Goal: Task Accomplishment & Management: Use online tool/utility

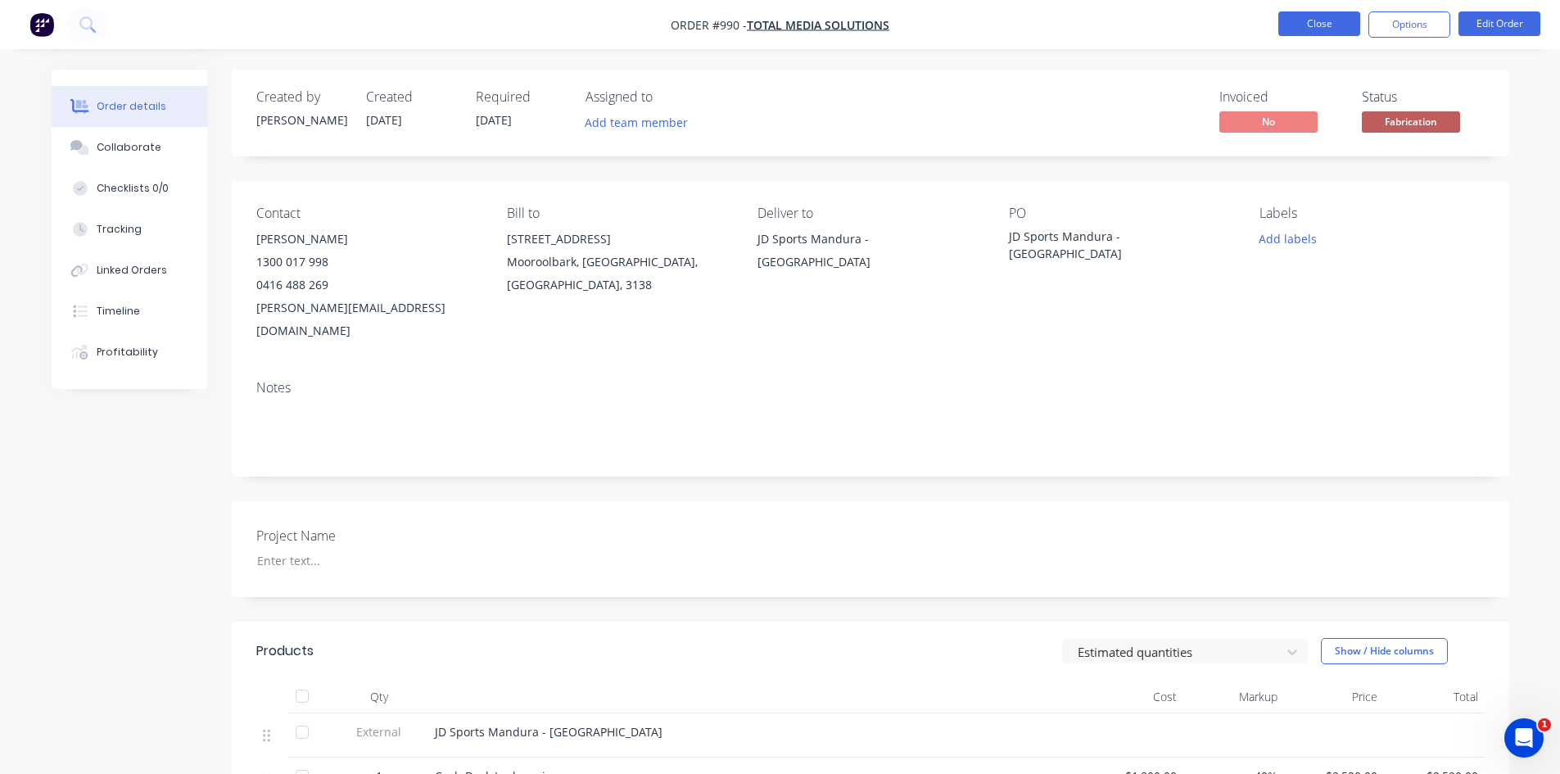
click at [1312, 20] on button "Close" at bounding box center [1319, 23] width 82 height 25
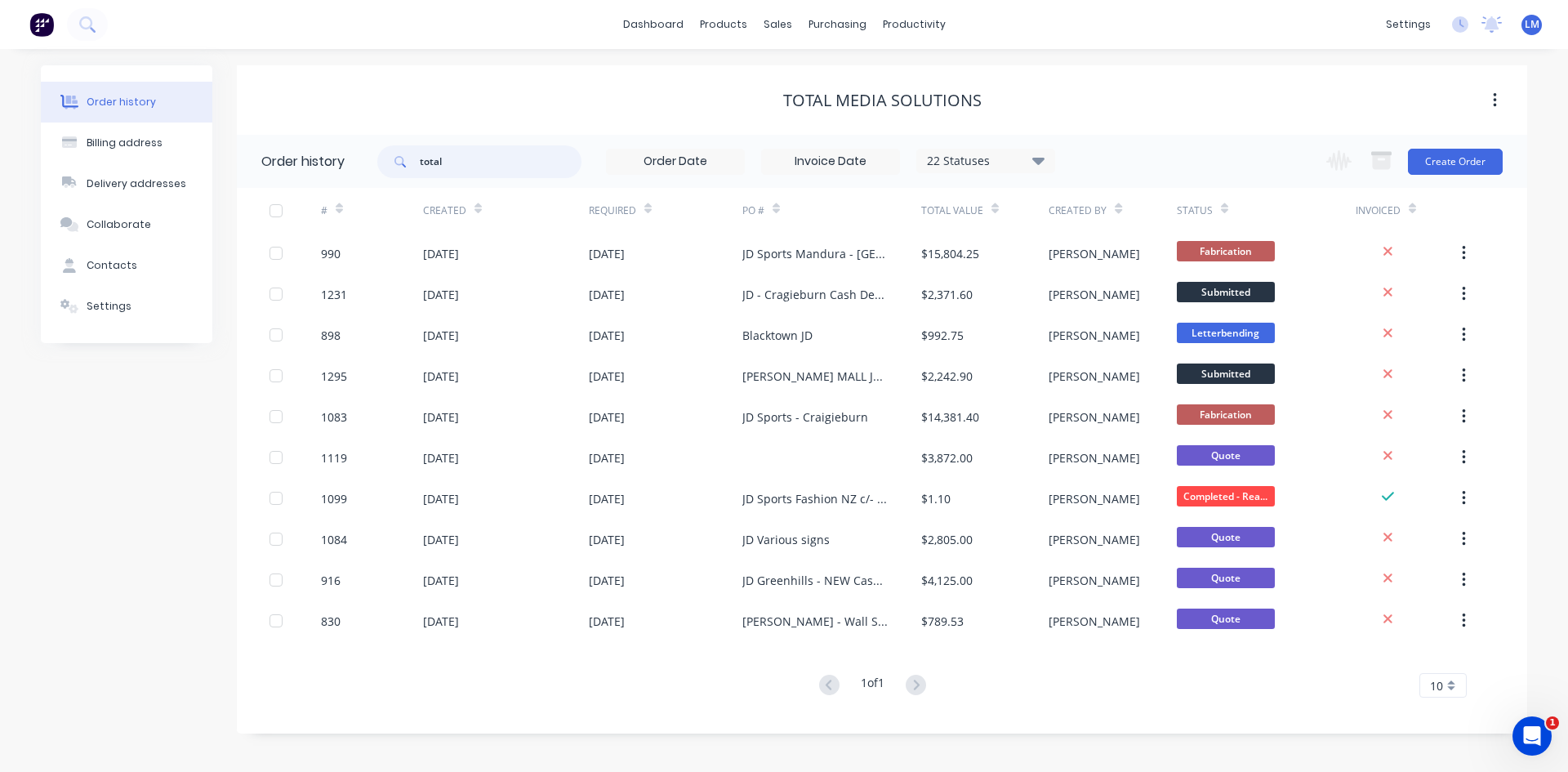
drag, startPoint x: 403, startPoint y: 167, endPoint x: 390, endPoint y: 167, distance: 13.0
click at [390, 167] on div "total" at bounding box center [479, 162] width 204 height 33
type input "outl"
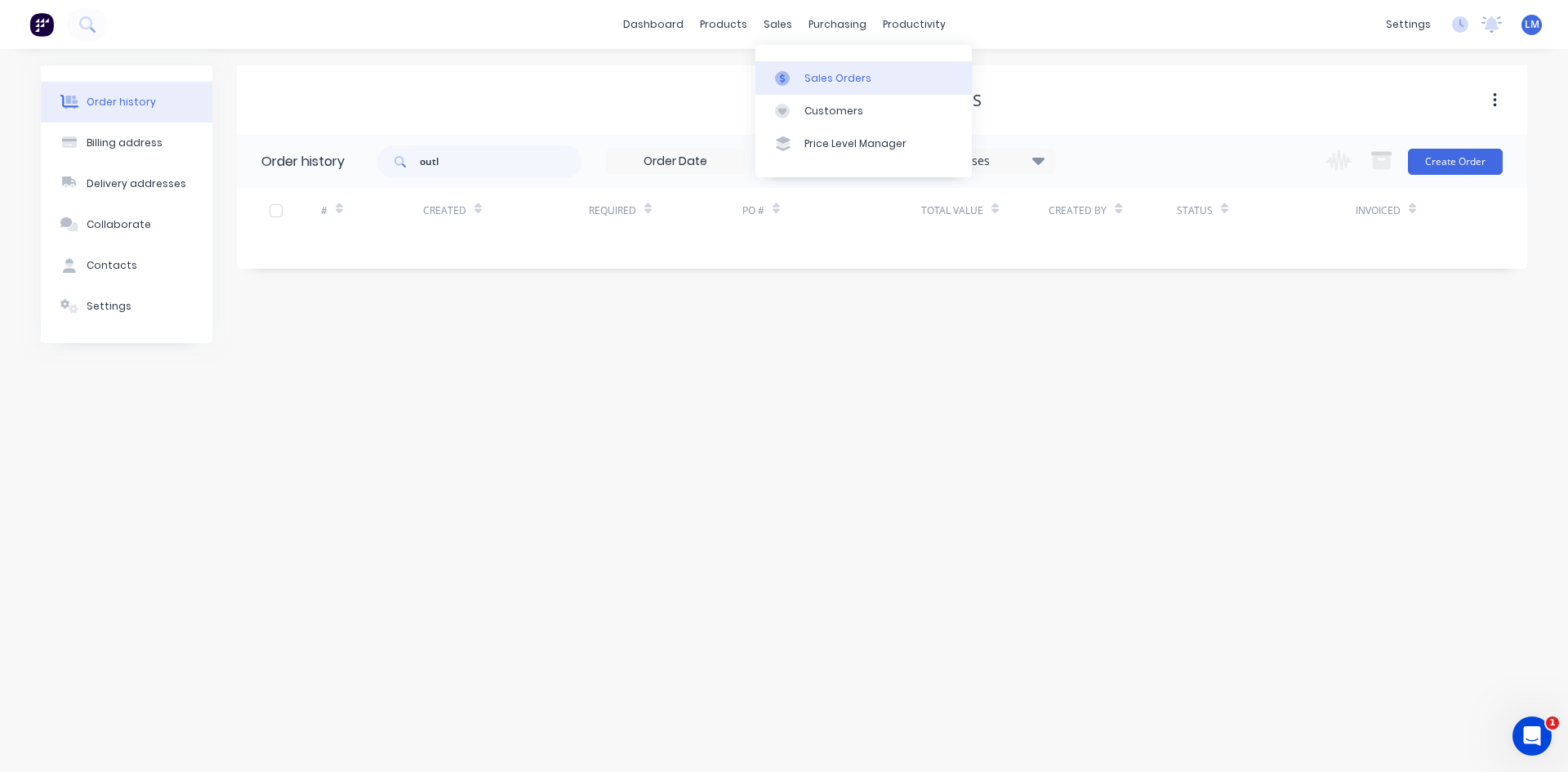
click at [827, 77] on div "Sales Orders" at bounding box center [838, 78] width 67 height 15
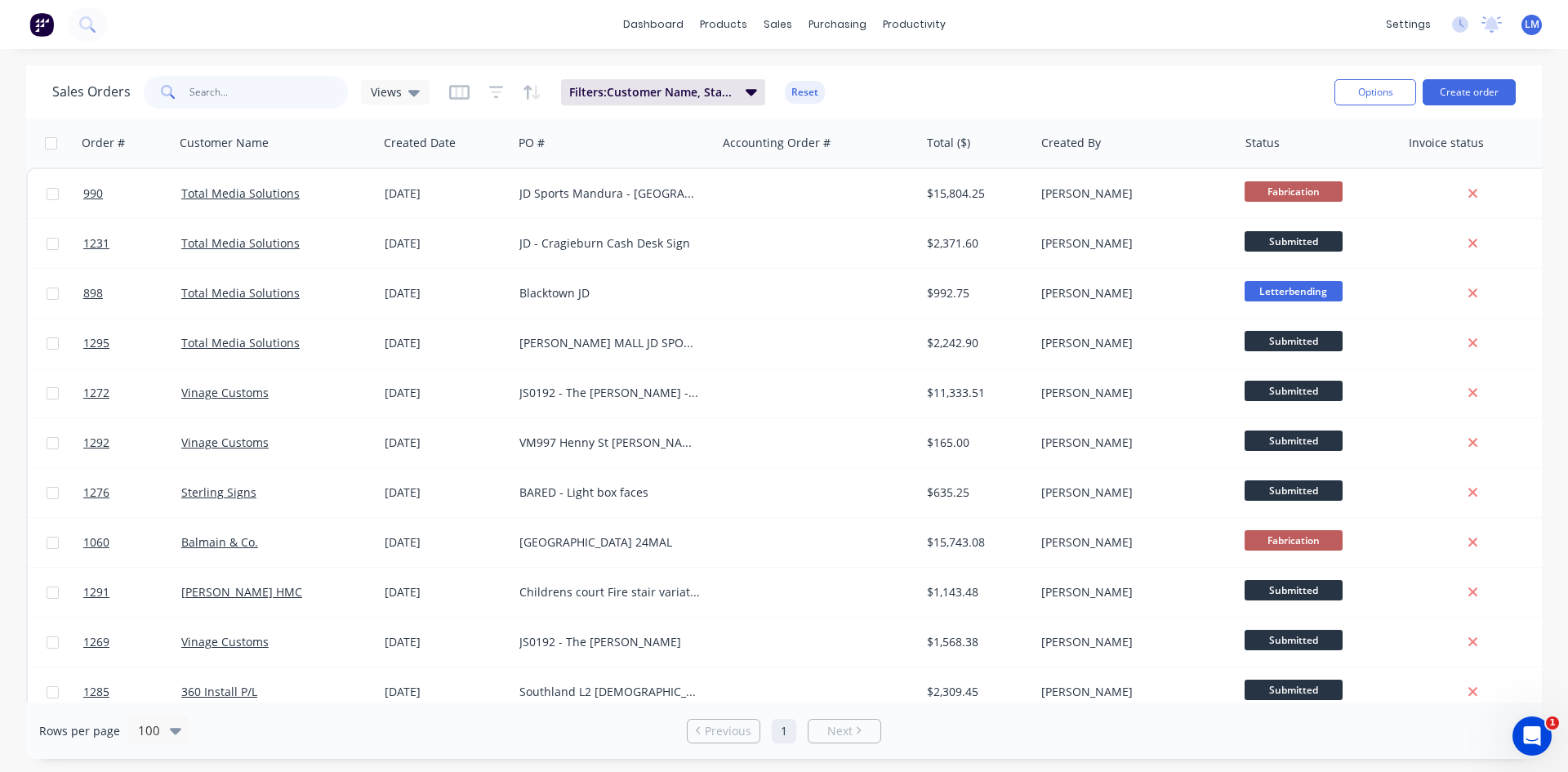
click at [272, 100] on input "text" at bounding box center [269, 92] width 160 height 33
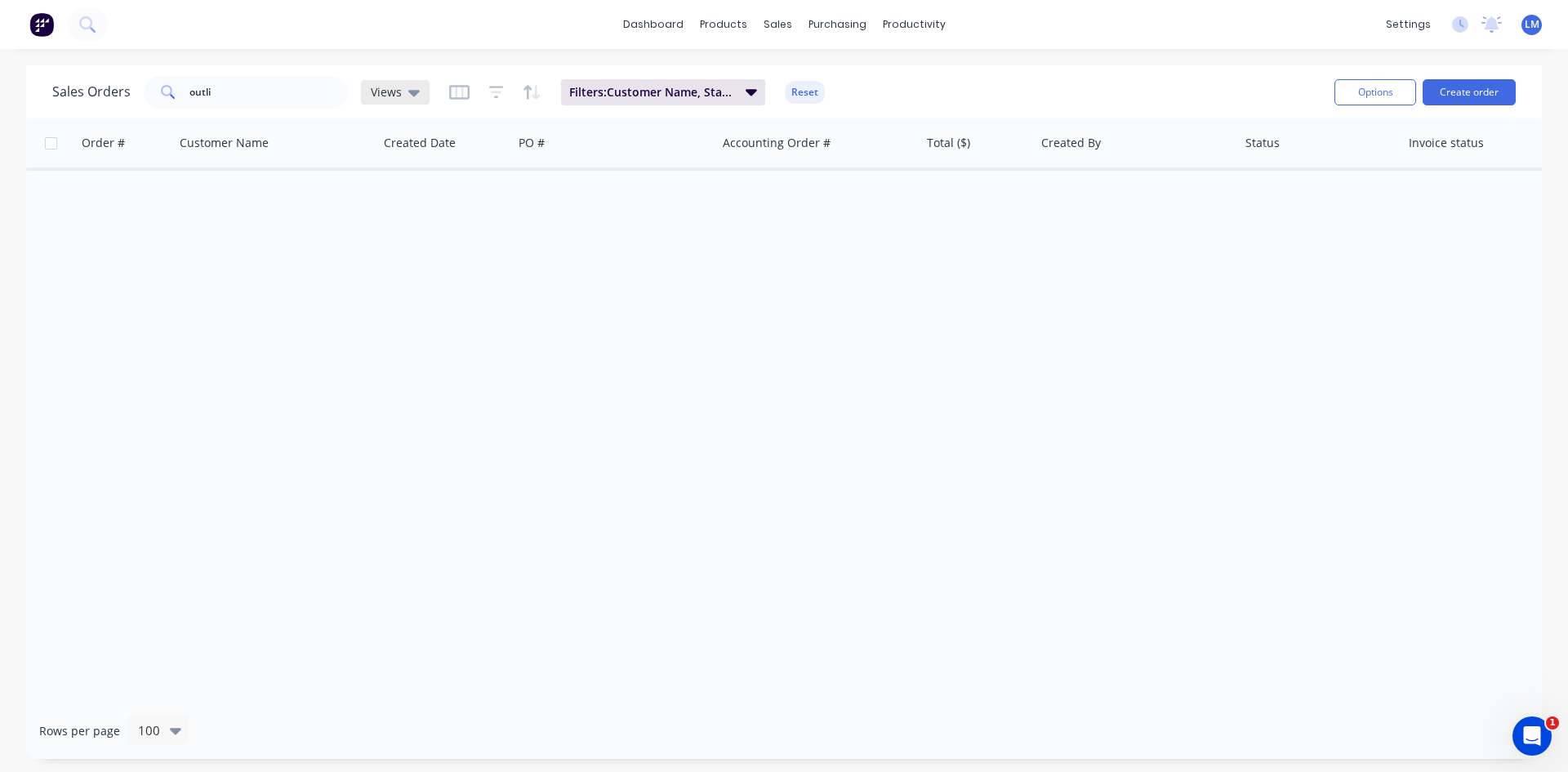
click at [404, 95] on div "Views" at bounding box center [395, 92] width 49 height 15
click at [412, 238] on button "None (Default)" at bounding box center [459, 231] width 187 height 19
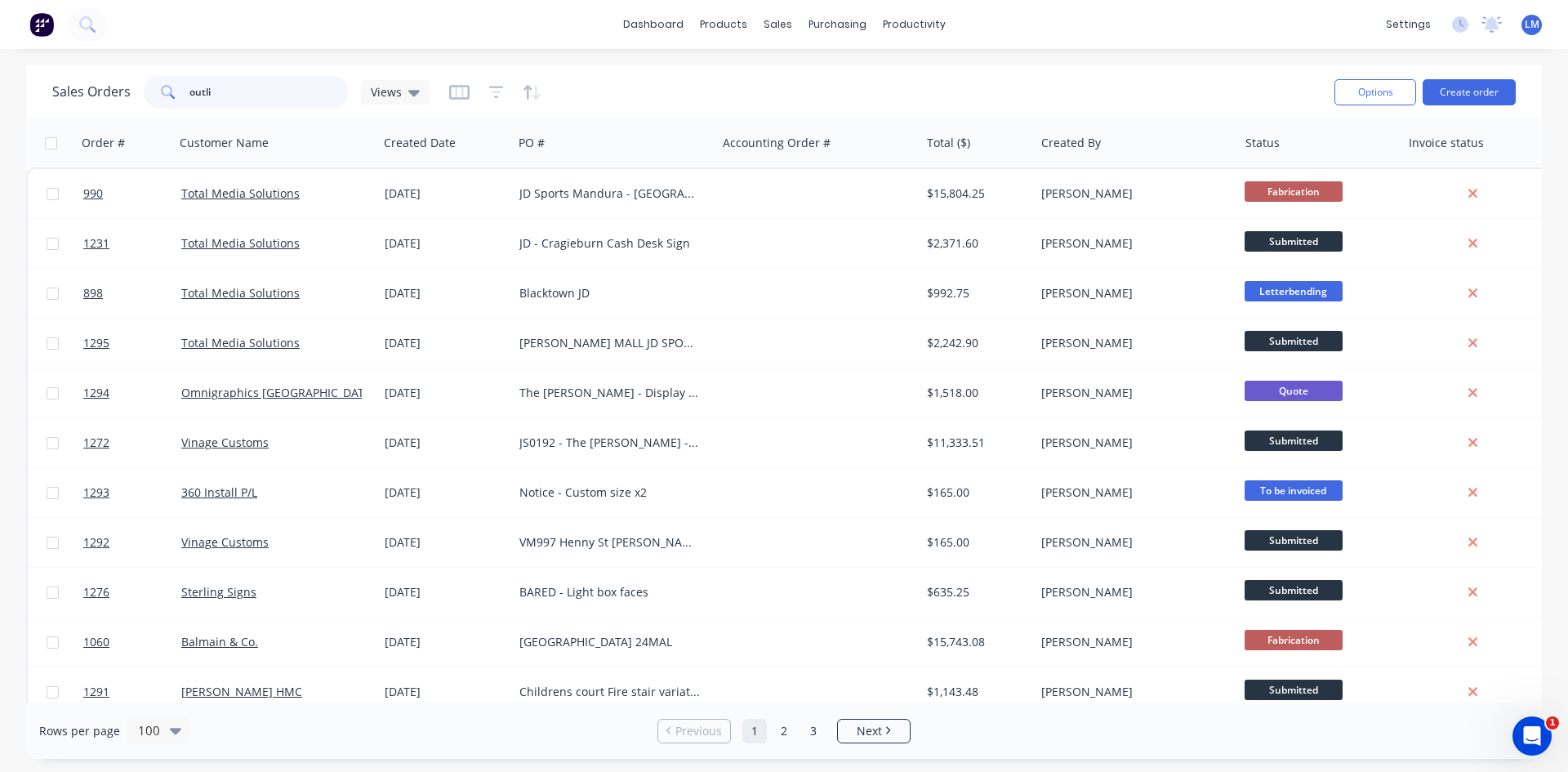
click at [225, 93] on input "outli" at bounding box center [269, 92] width 160 height 33
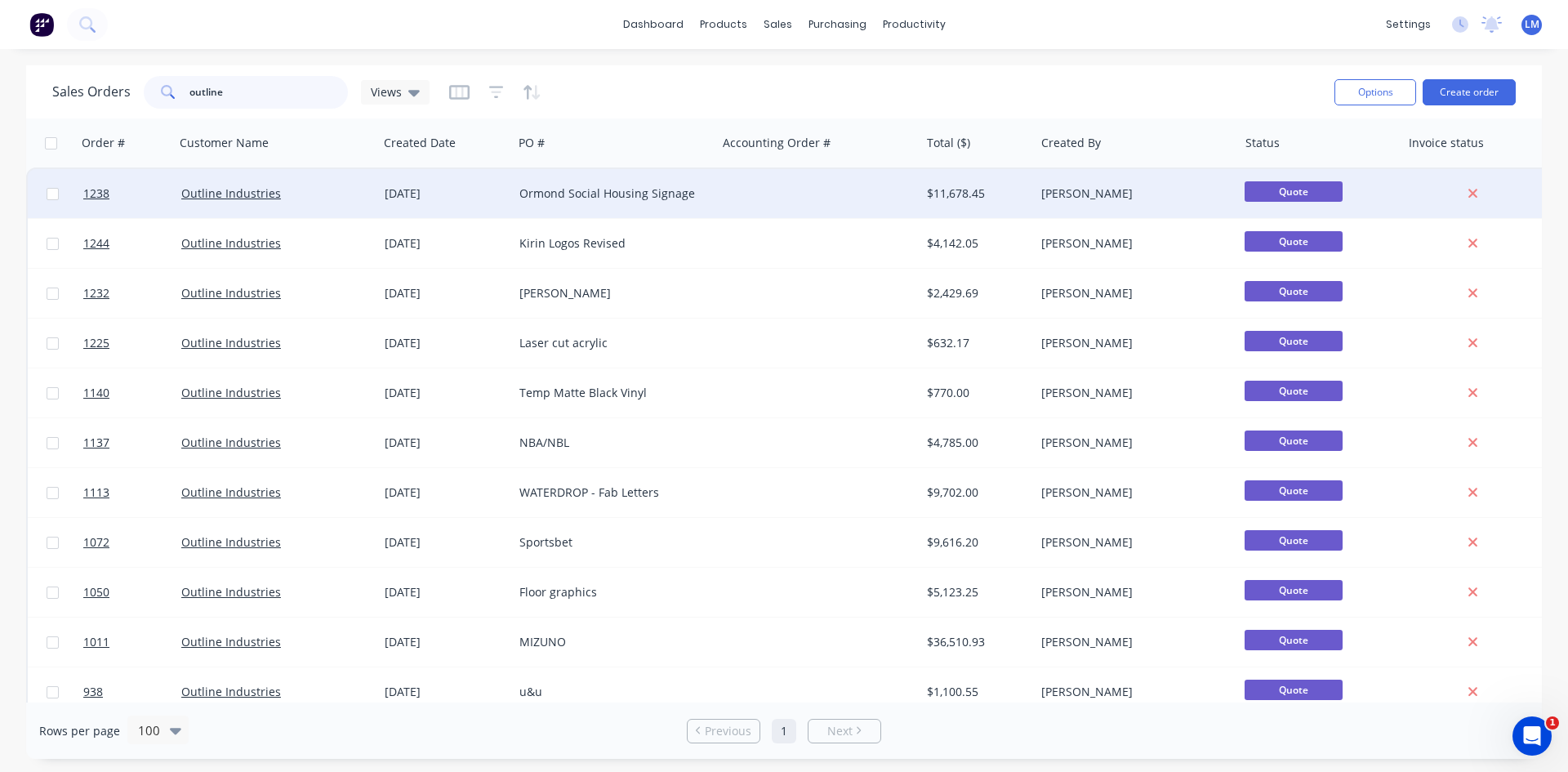
type input "outline"
click at [548, 193] on div "Ormond Social Housing Signage" at bounding box center [610, 193] width 182 height 16
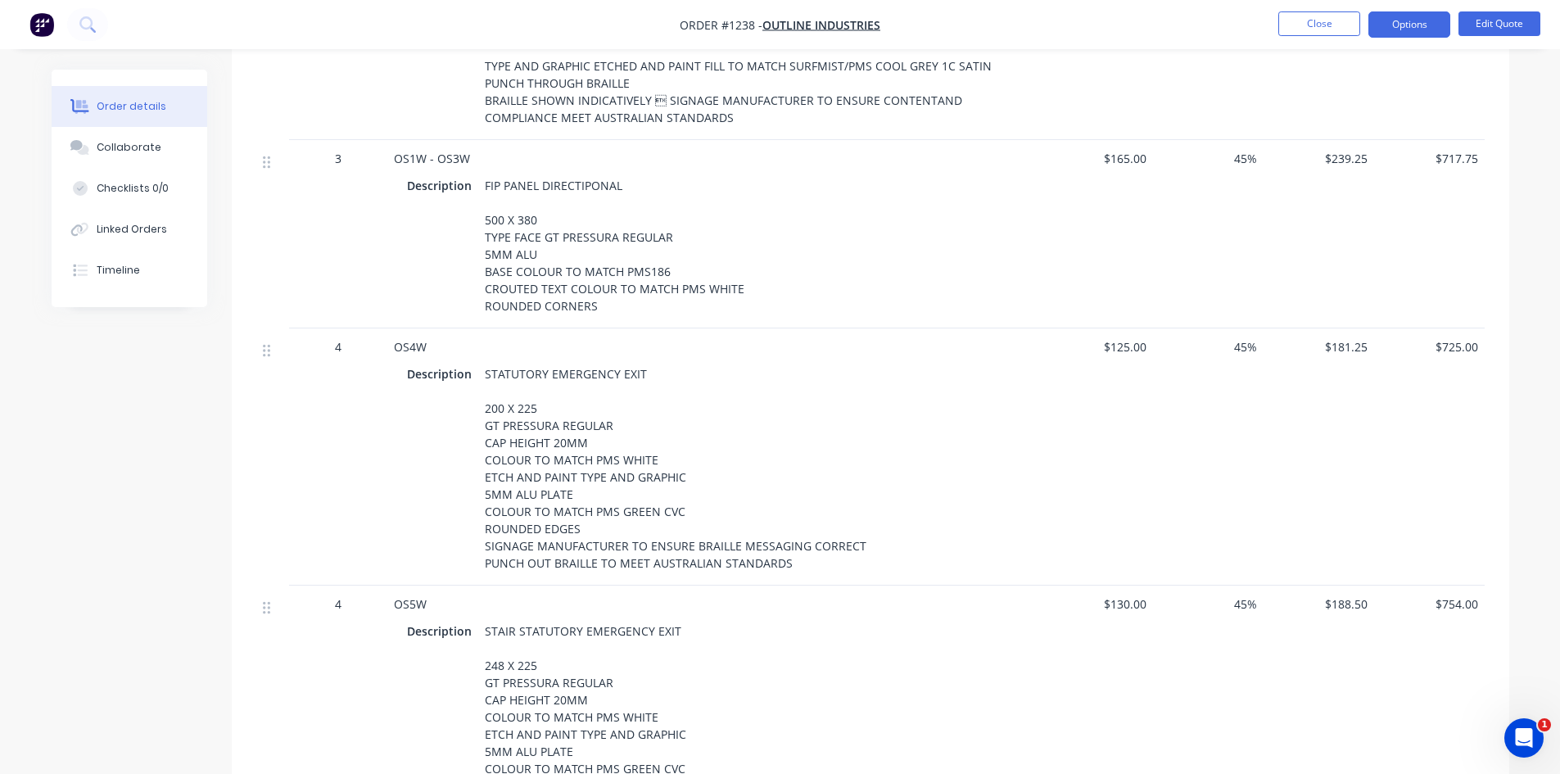
scroll to position [2539, 0]
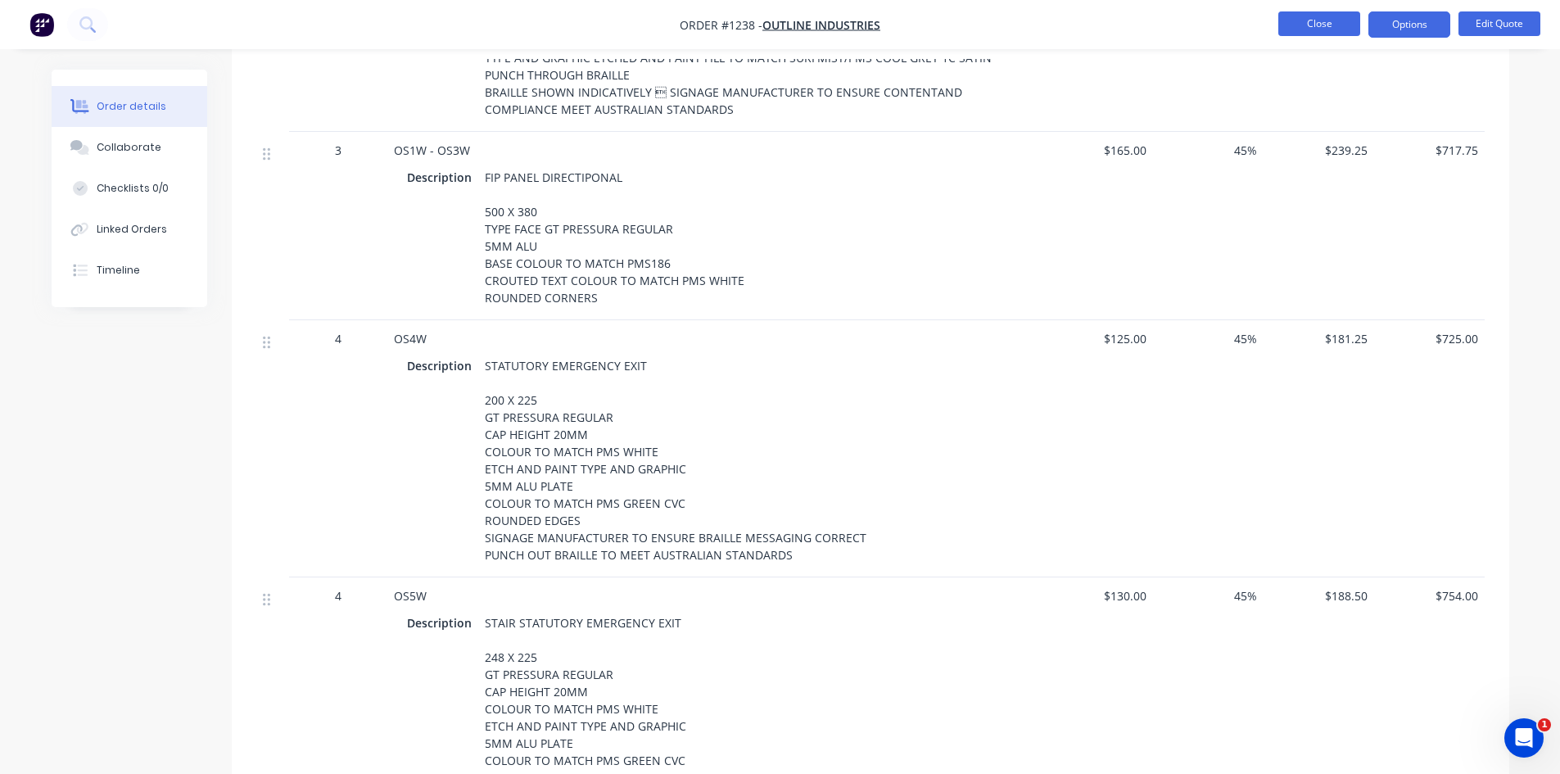
click at [1309, 23] on button "Close" at bounding box center [1319, 23] width 82 height 25
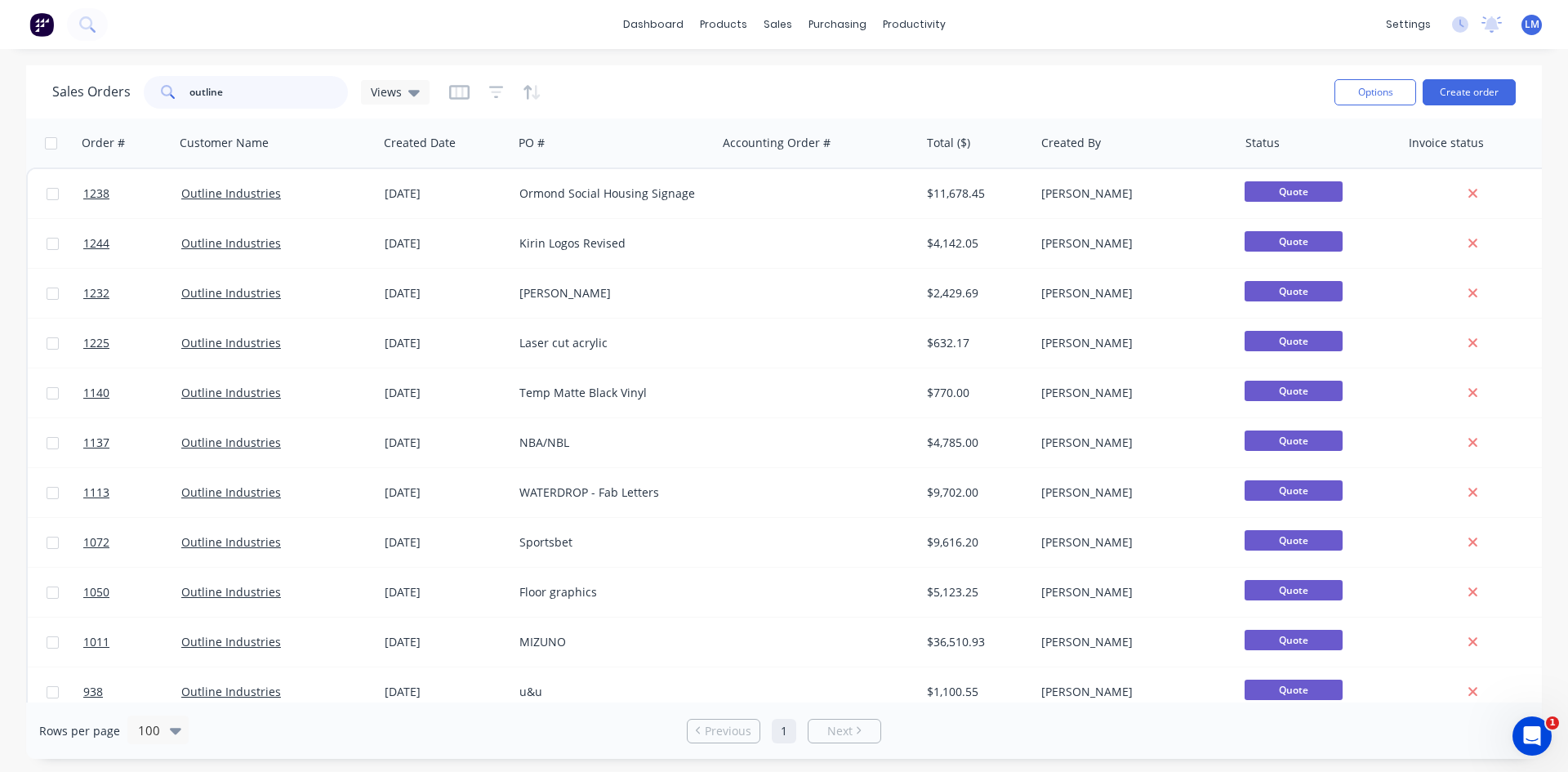
drag, startPoint x: 242, startPoint y: 93, endPoint x: 162, endPoint y: 93, distance: 80.0
click at [162, 93] on div "outline" at bounding box center [245, 92] width 204 height 33
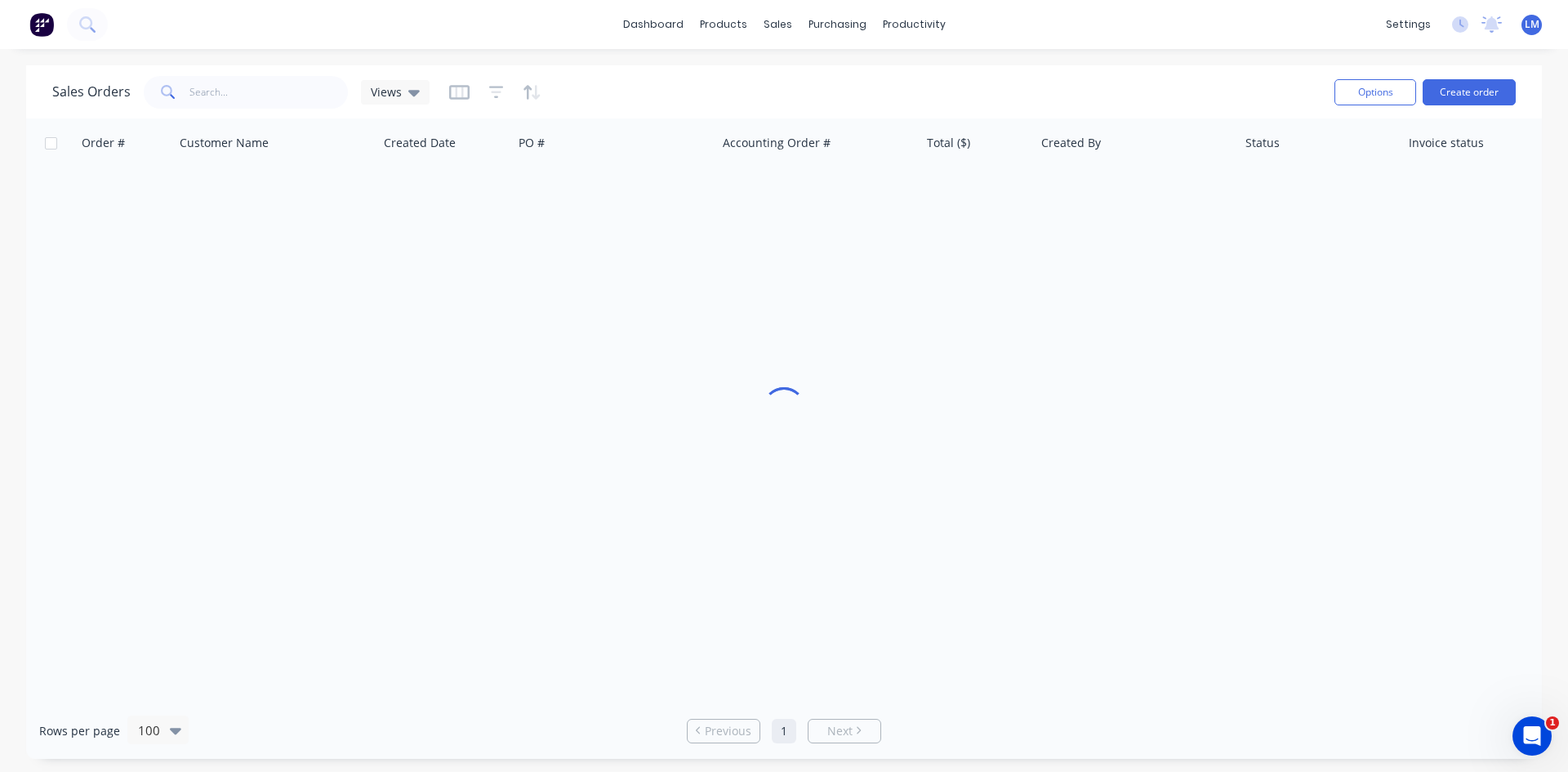
click at [660, 97] on div "Sales Orders Views" at bounding box center [686, 92] width 1270 height 40
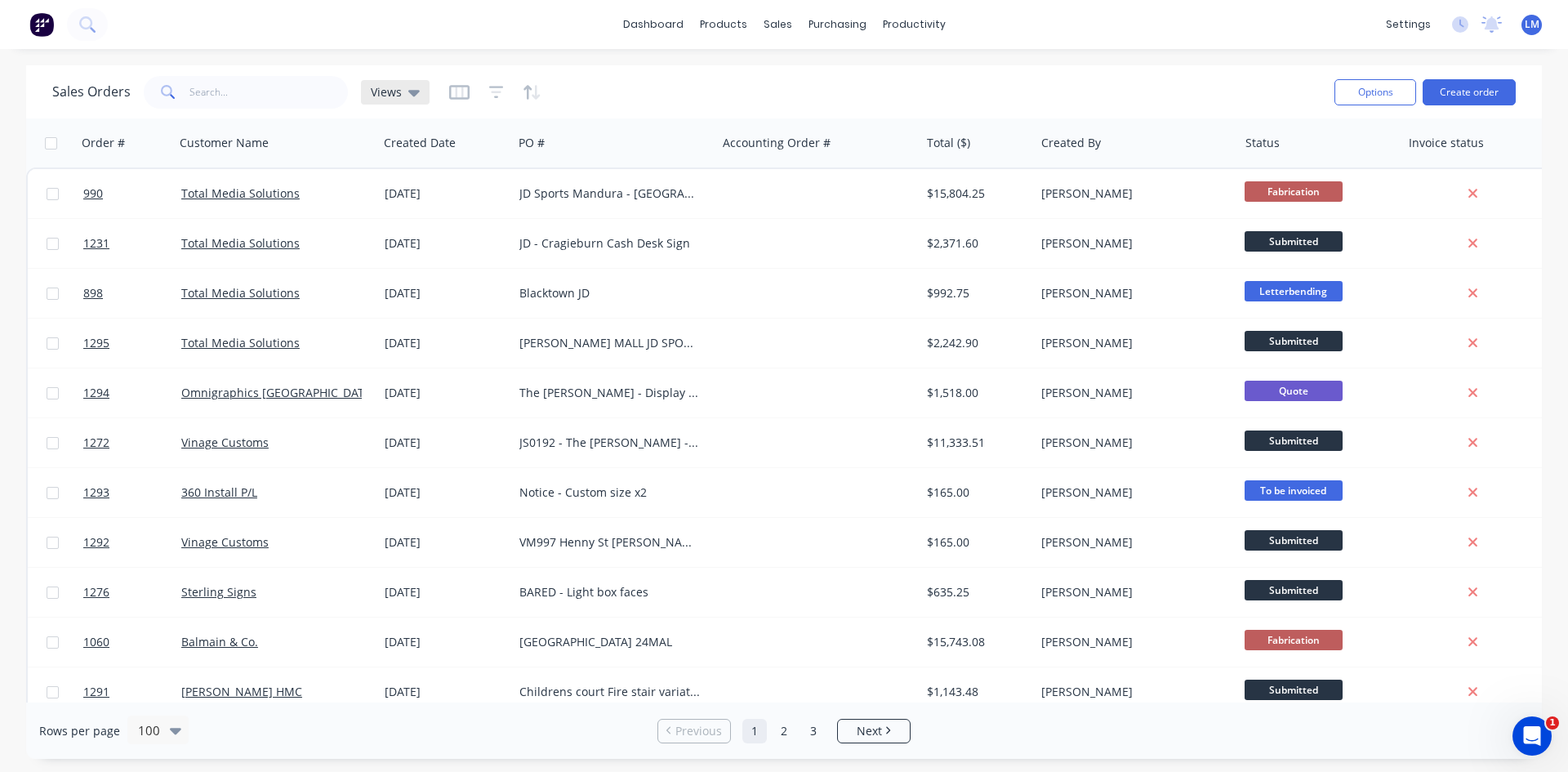
click at [417, 93] on icon at bounding box center [413, 93] width 11 height 18
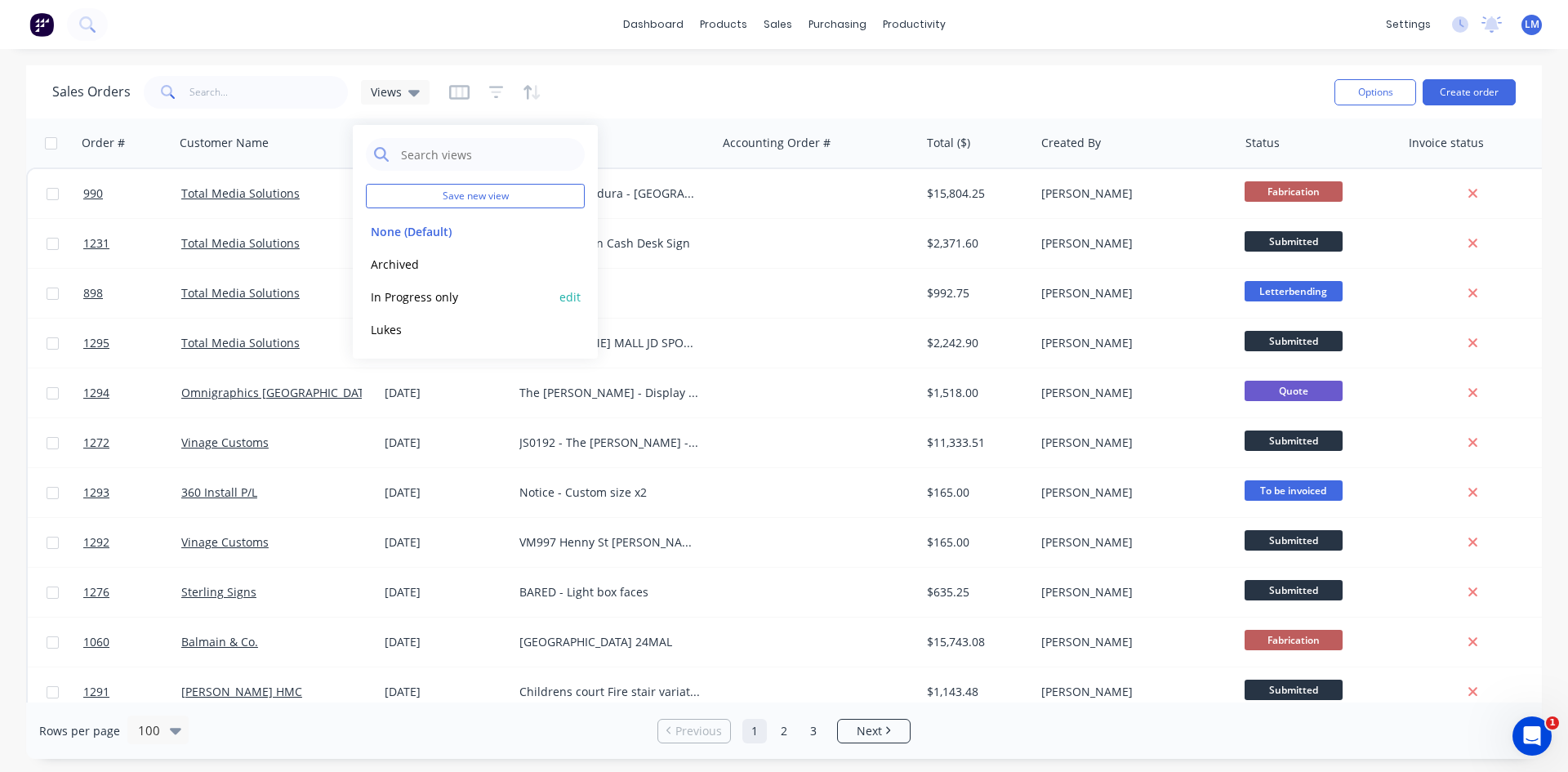
click at [439, 296] on button "In Progress only" at bounding box center [459, 296] width 187 height 19
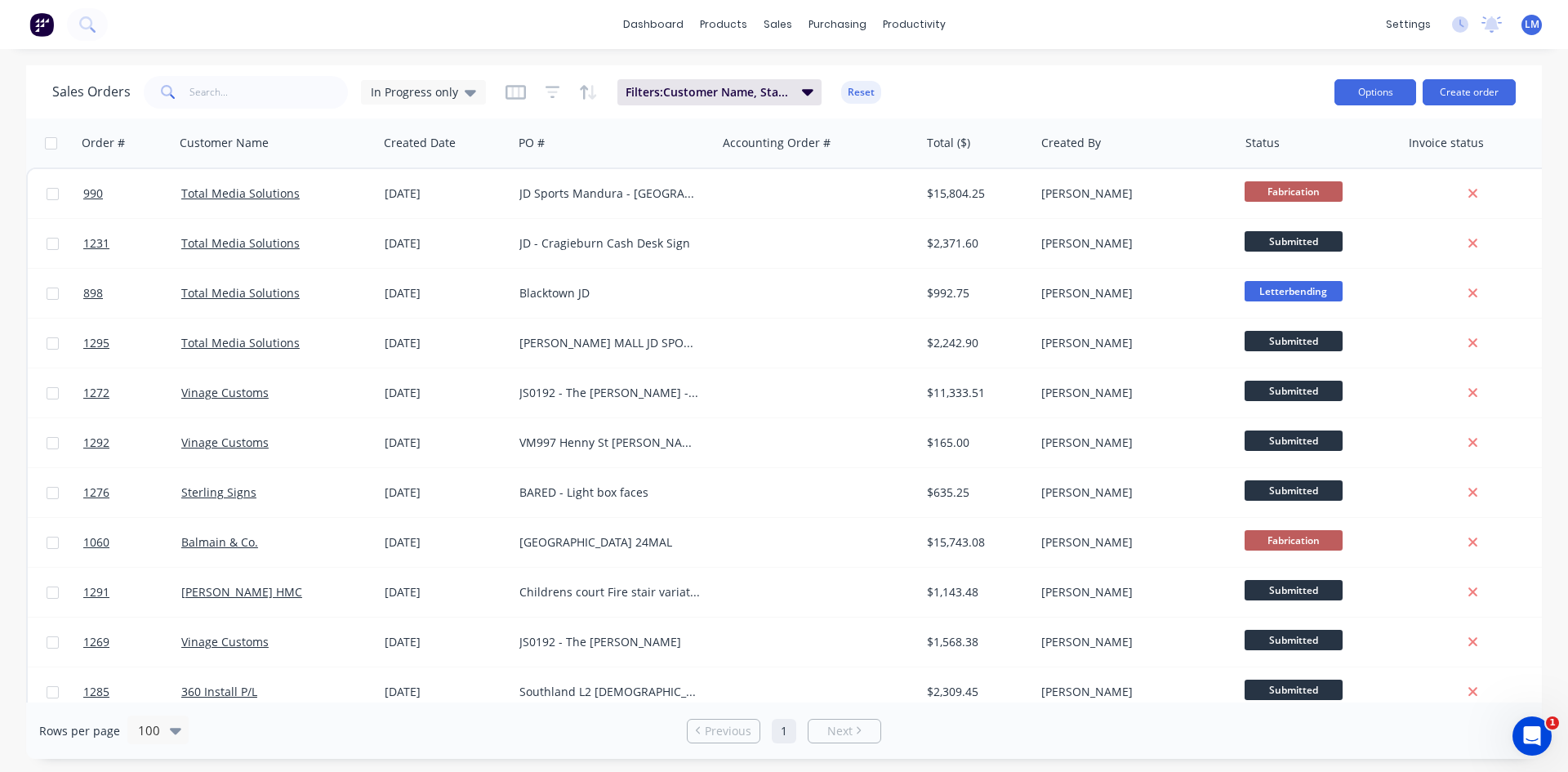
click at [1373, 93] on button "Options" at bounding box center [1375, 92] width 82 height 26
click at [1281, 207] on div "Export" at bounding box center [1327, 199] width 151 height 24
